Goal: Task Accomplishment & Management: Manage account settings

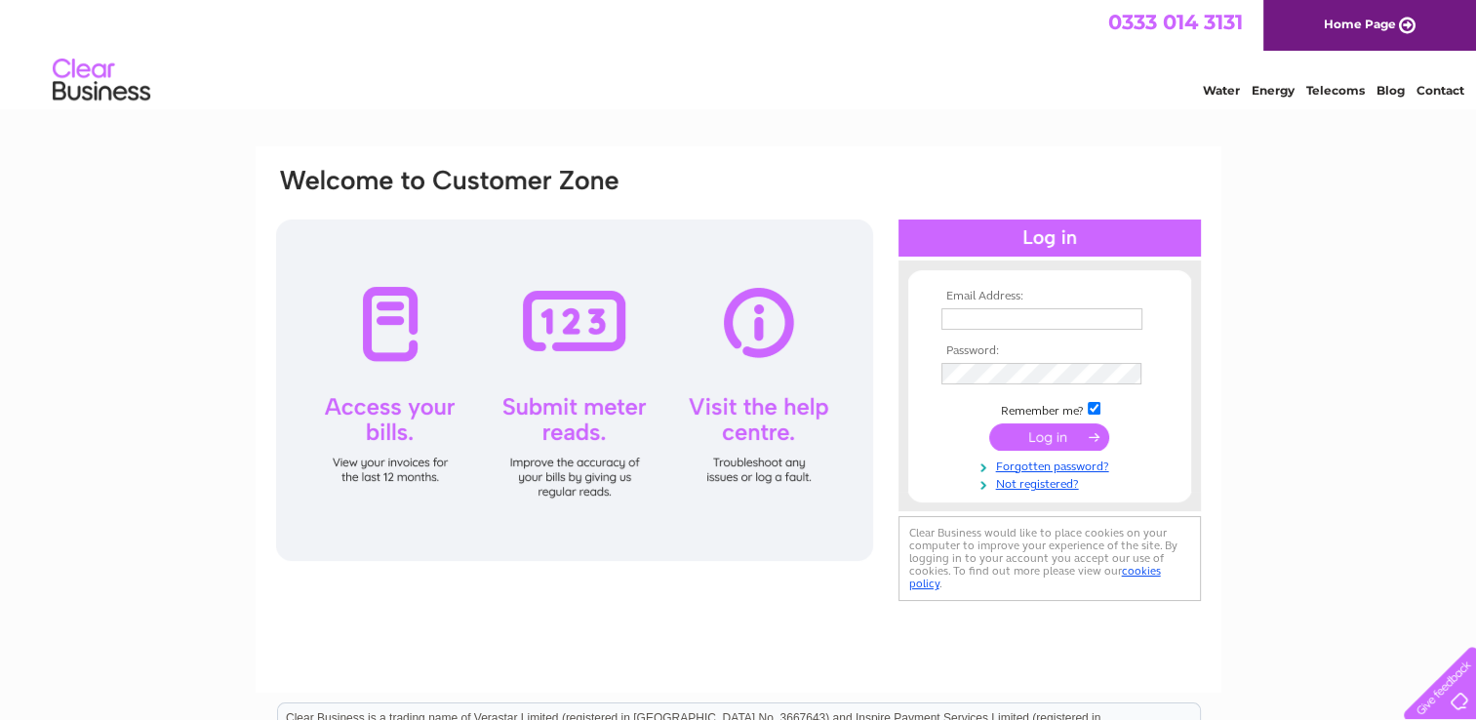
click at [992, 312] on input "text" at bounding box center [1041, 318] width 201 height 21
type input "treasurer@borderspetrescue.org"
click at [1038, 435] on input "submit" at bounding box center [1049, 436] width 120 height 27
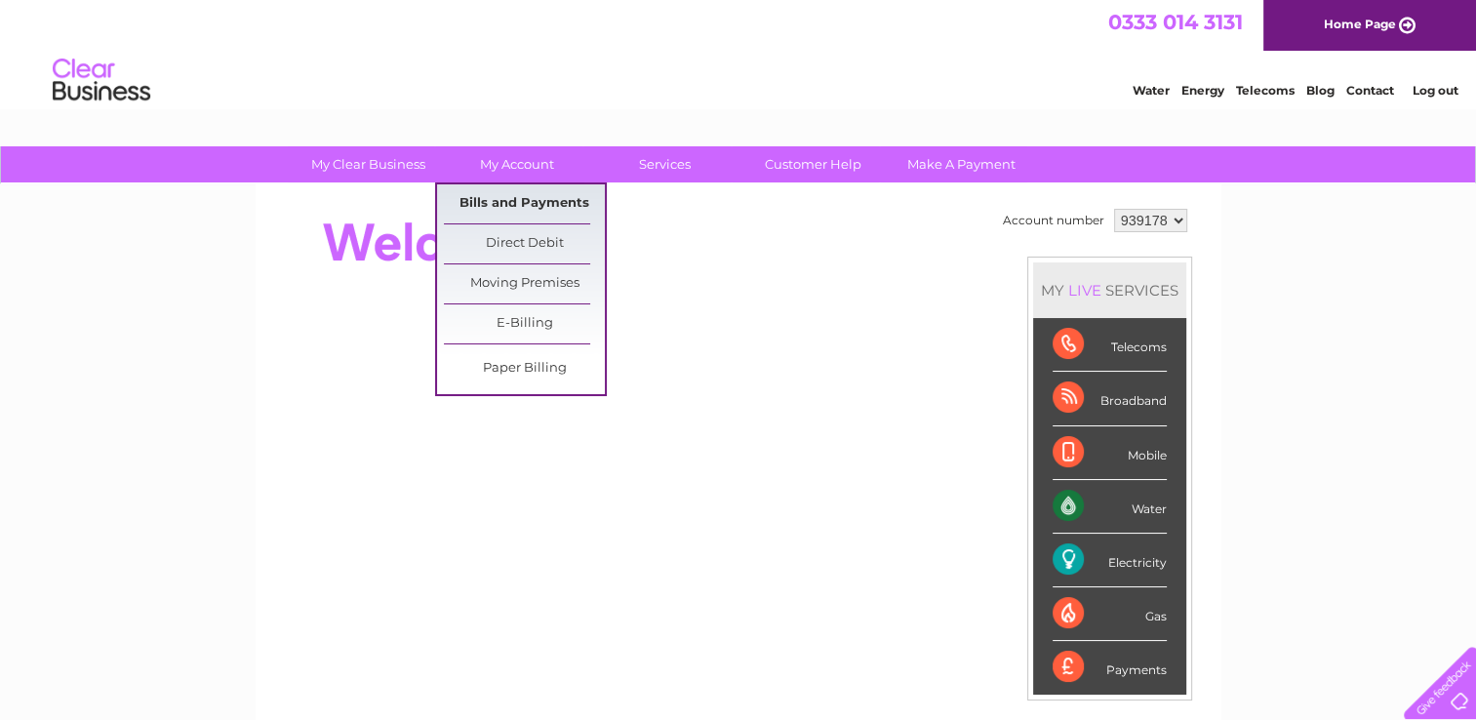
click at [531, 201] on link "Bills and Payments" at bounding box center [524, 203] width 161 height 39
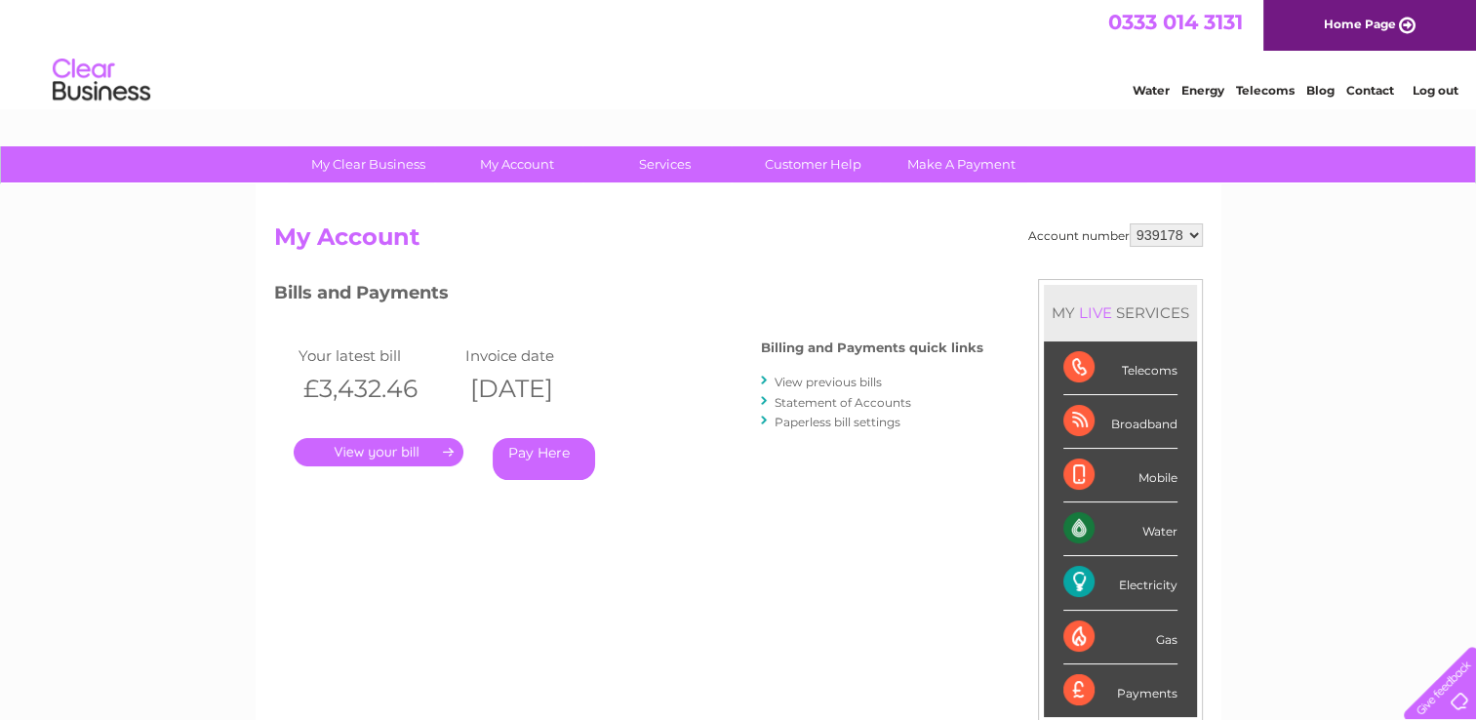
click at [375, 456] on link "." at bounding box center [379, 452] width 170 height 28
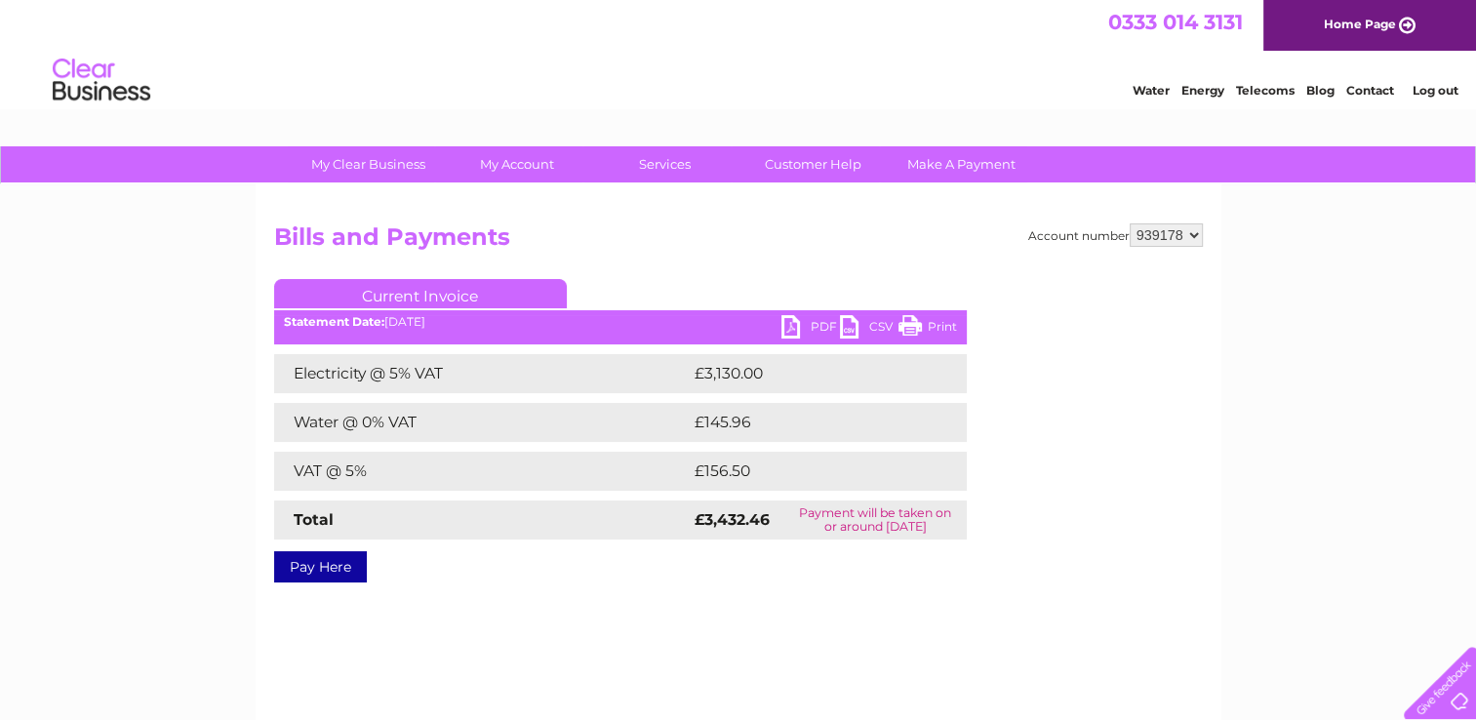
click at [806, 329] on link "PDF" at bounding box center [810, 329] width 59 height 28
